Goal: Information Seeking & Learning: Learn about a topic

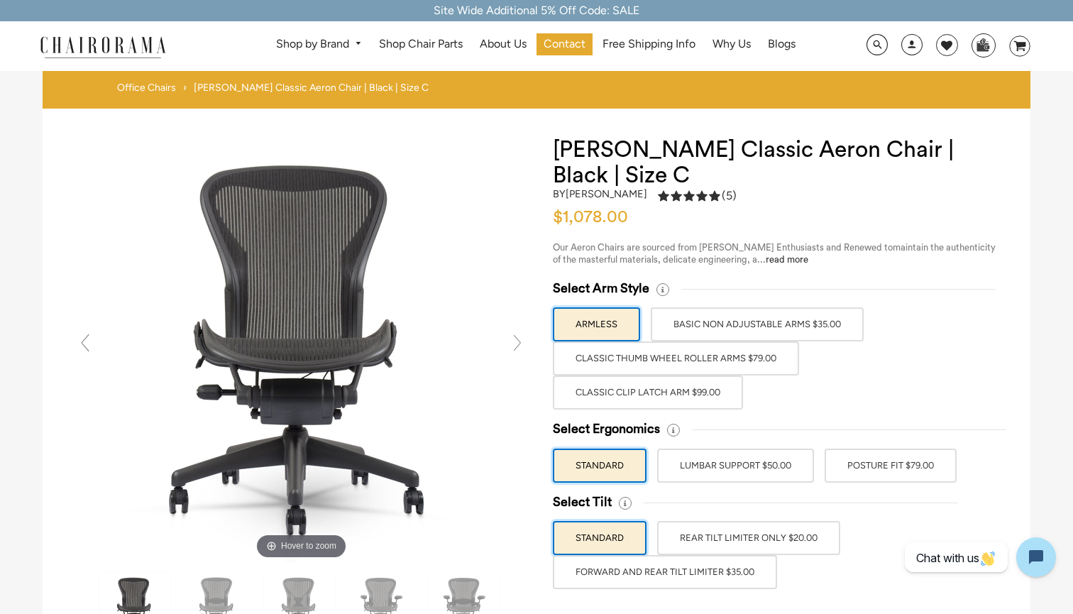
click at [79, 38] on img at bounding box center [103, 46] width 142 height 25
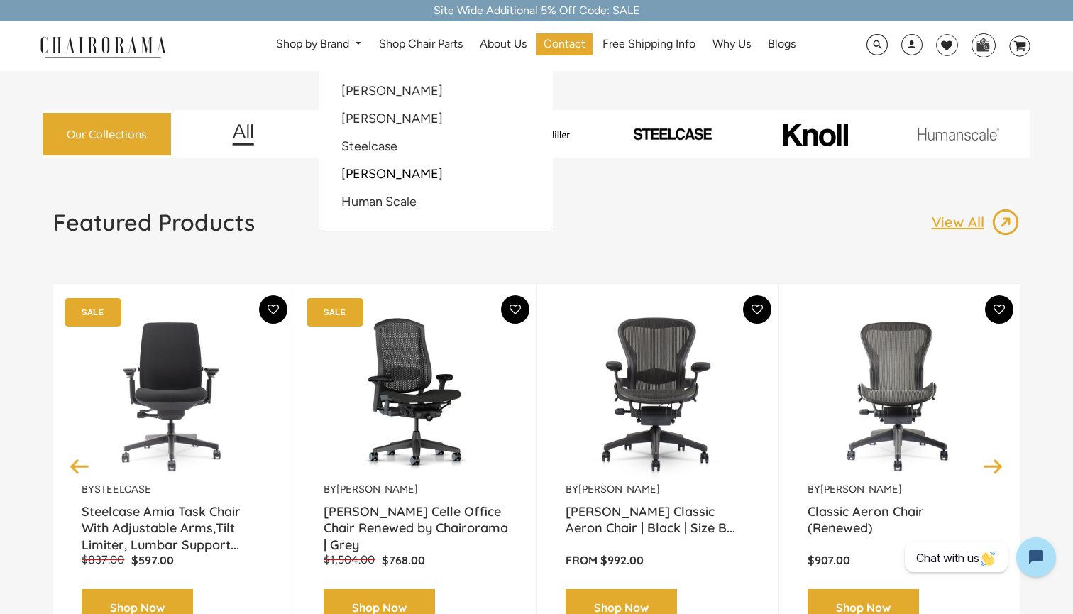
click at [370, 126] on li "[PERSON_NAME]" at bounding box center [408, 119] width 151 height 27
click at [370, 120] on link "[PERSON_NAME]" at bounding box center [391, 119] width 101 height 16
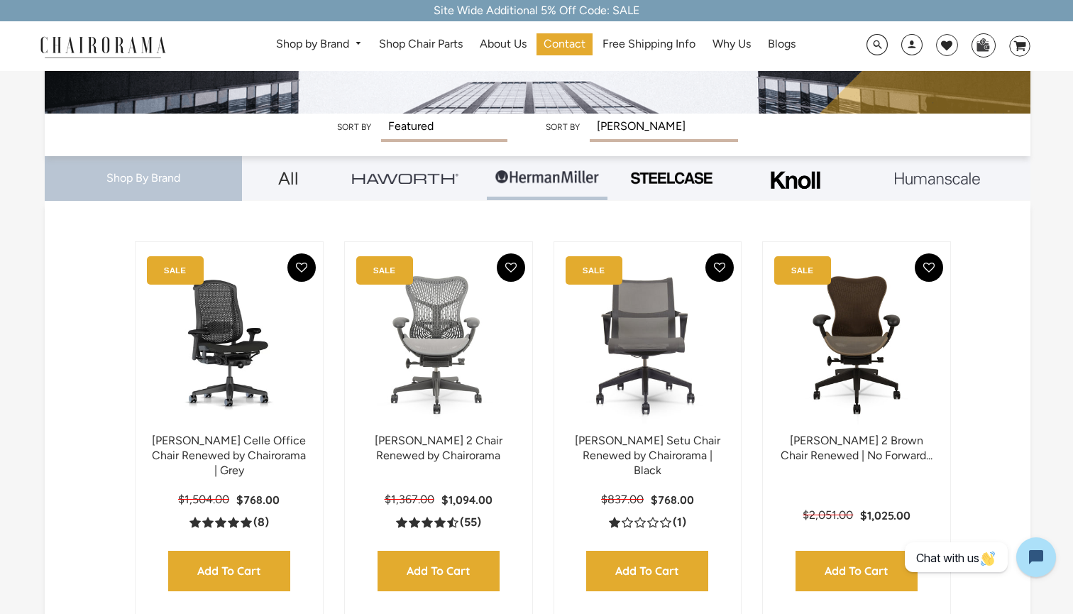
scroll to position [235, 0]
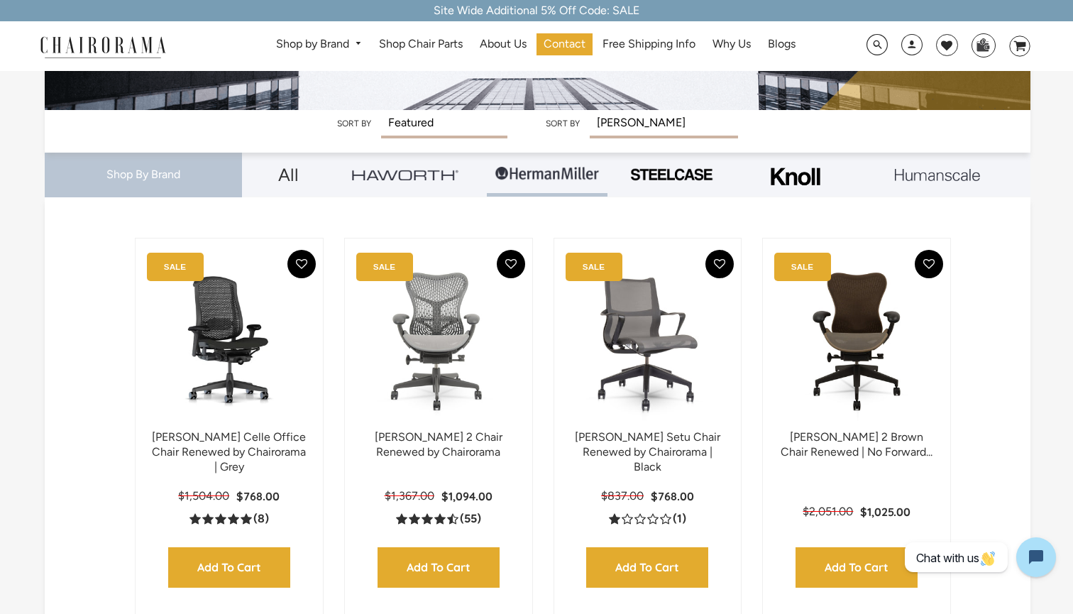
click at [686, 524] on span "(1)" at bounding box center [679, 519] width 13 height 15
click at [661, 444] on link "Herman Miller Setu Chair Renewed by Chairorama | Black" at bounding box center [647, 451] width 145 height 43
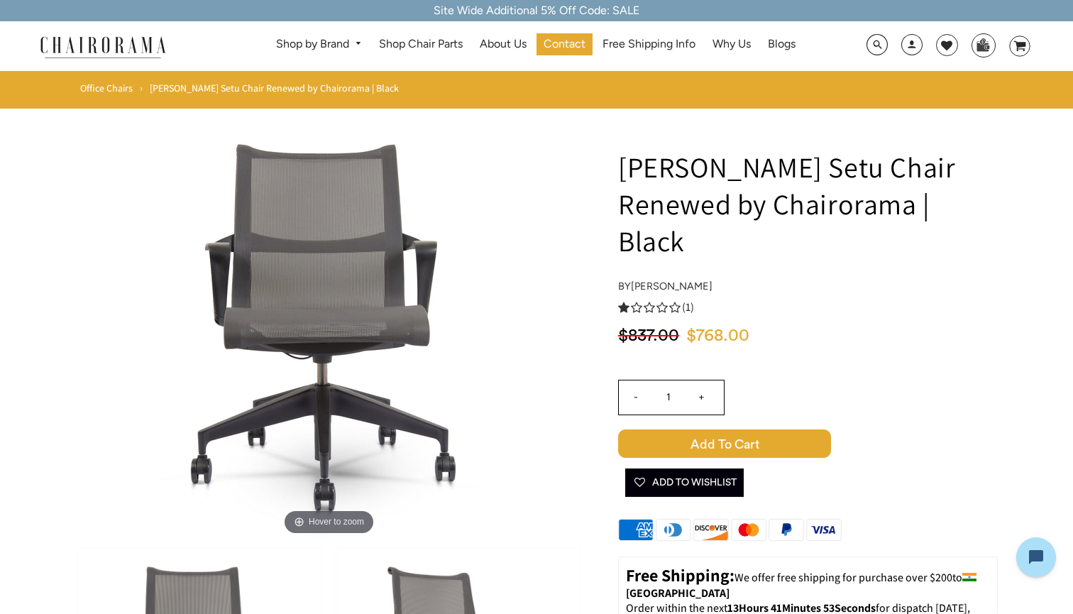
click at [669, 308] on icon "1.0 rating (1 votes)" at bounding box center [674, 307] width 11 height 11
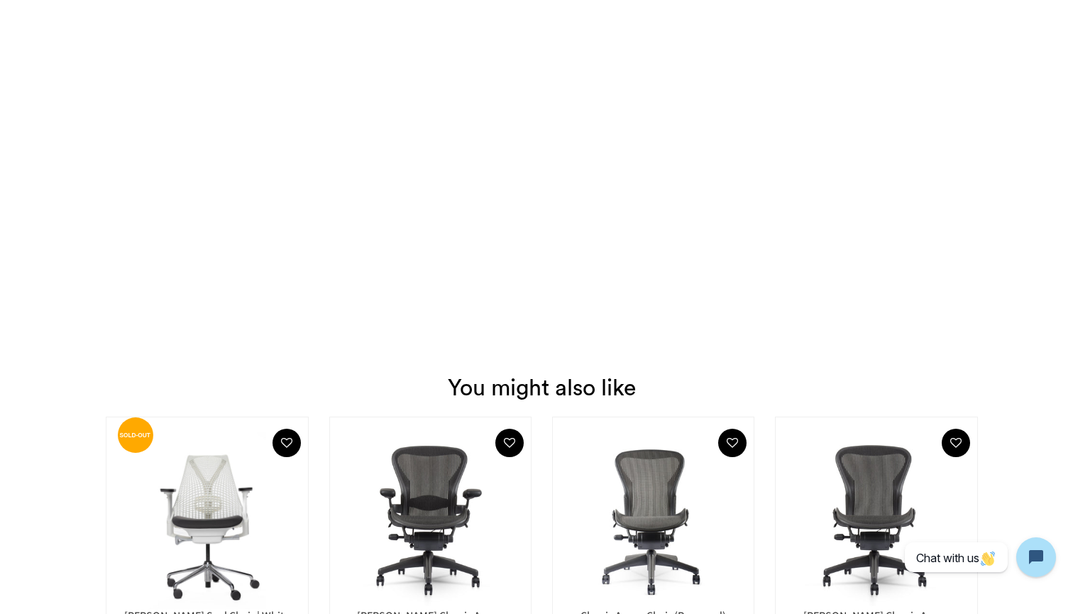
scroll to position [1721, 0]
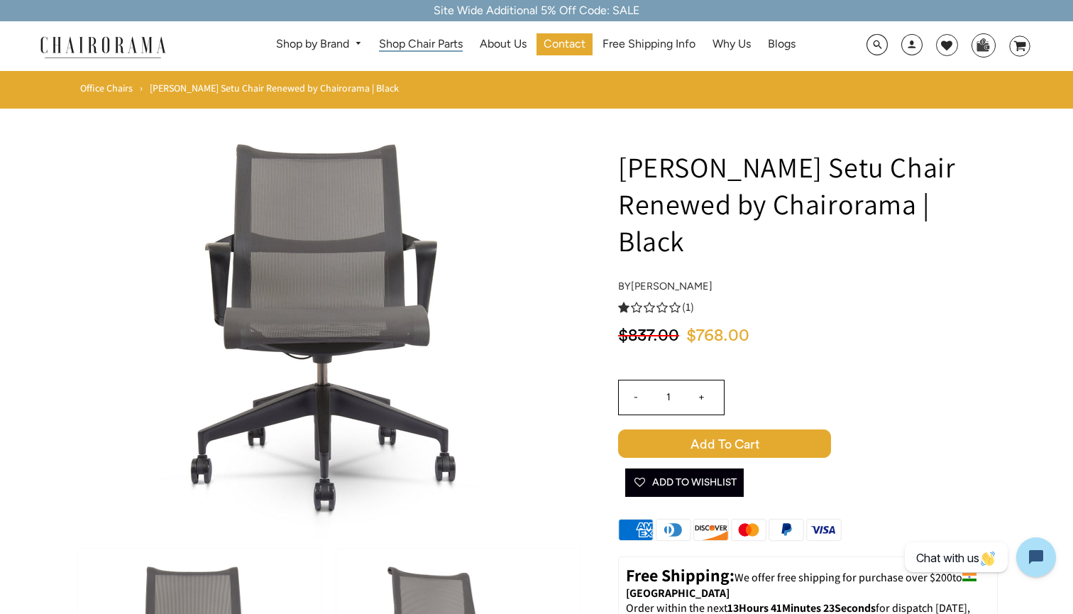
click at [422, 45] on span "Shop Chair Parts" at bounding box center [421, 44] width 84 height 15
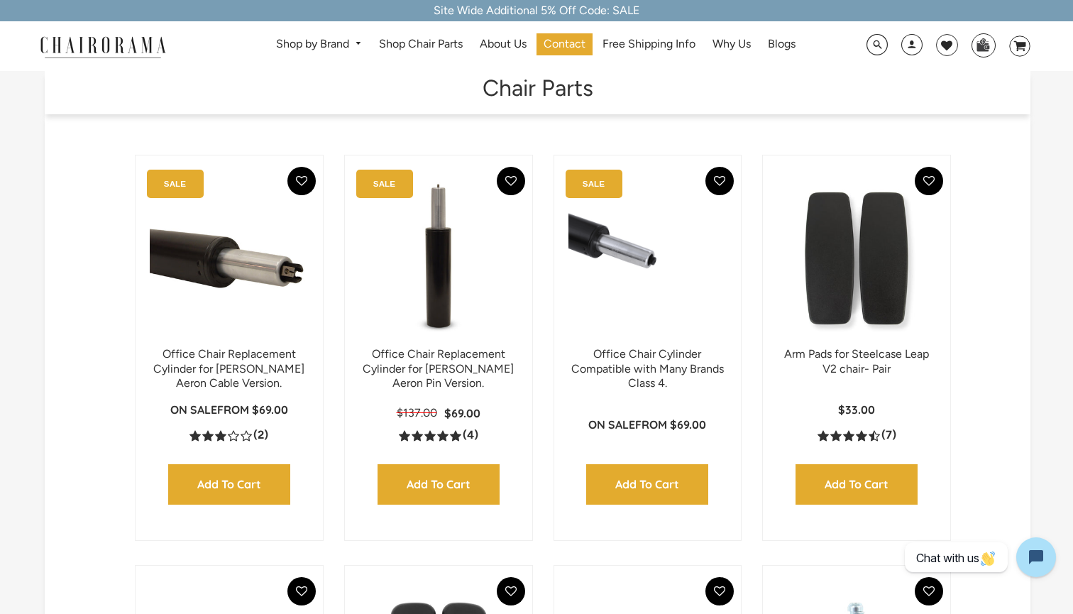
click at [96, 25] on div "Shop by Brand Haworth Herman Miller Steelcase Knoll Human Scale" at bounding box center [536, 46] width 1073 height 50
click at [105, 43] on img at bounding box center [103, 46] width 142 height 25
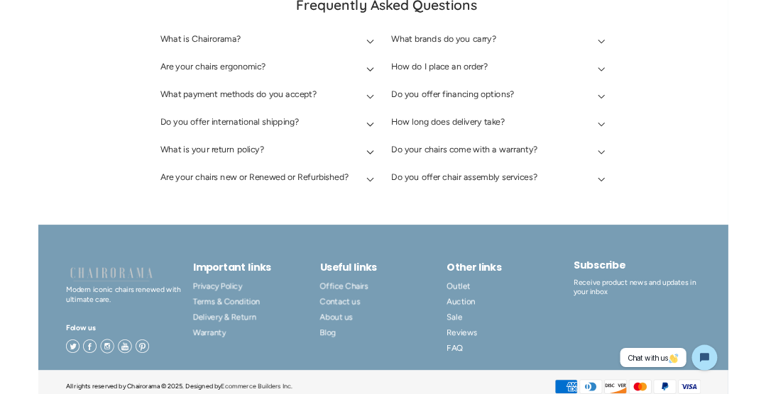
scroll to position [3912, 0]
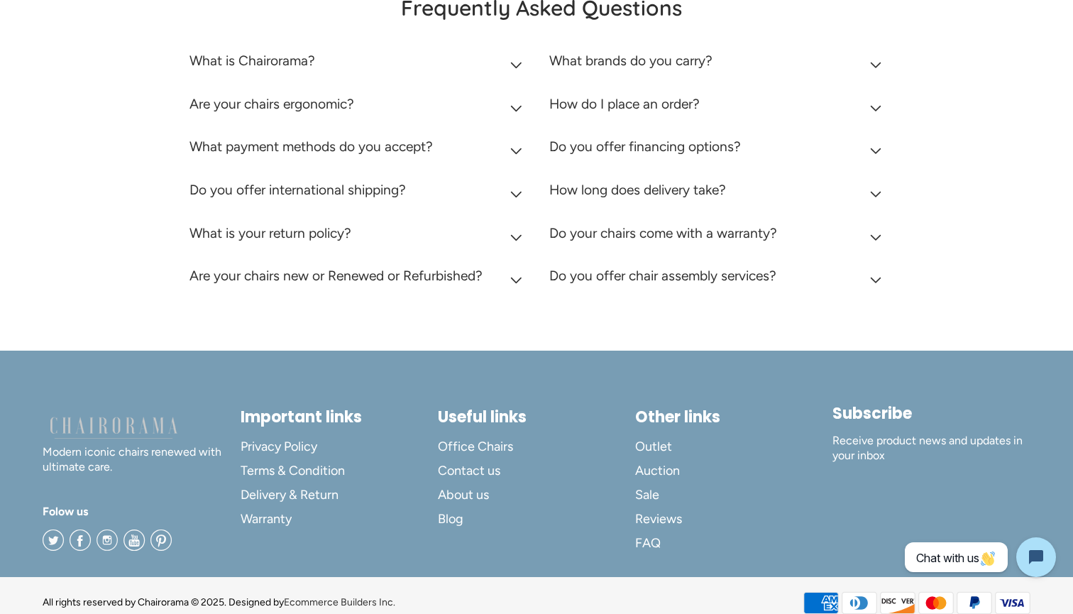
drag, startPoint x: 402, startPoint y: 587, endPoint x: 287, endPoint y: 585, distance: 115.7
click at [287, 585] on div "All rights reserved by Chairorama © 2025. Designed by Ecommerce Builders Inc. A…" at bounding box center [536, 602] width 987 height 51
